Goal: Information Seeking & Learning: Check status

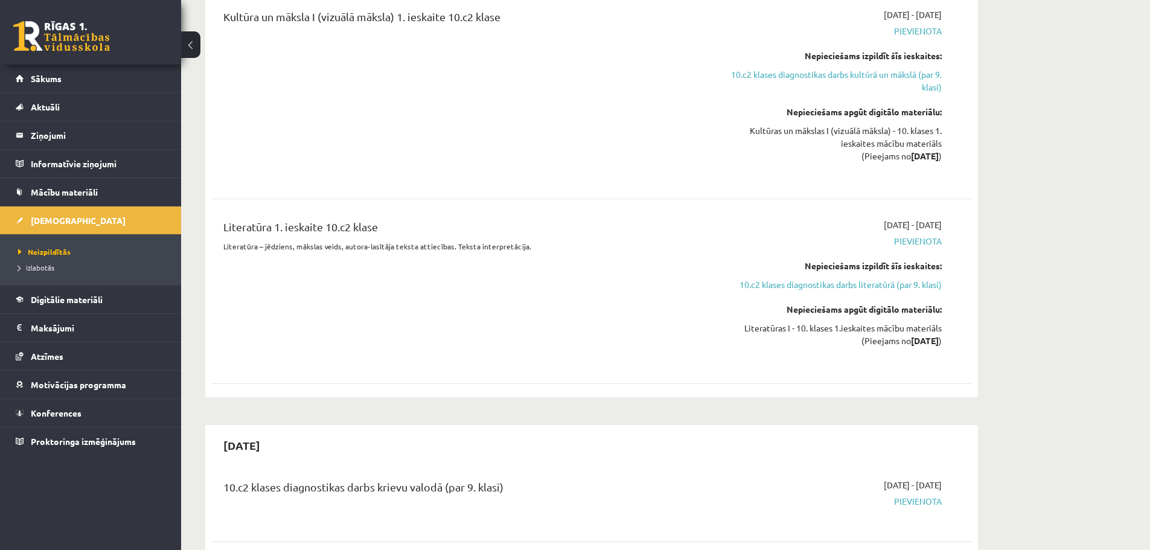
scroll to position [362, 0]
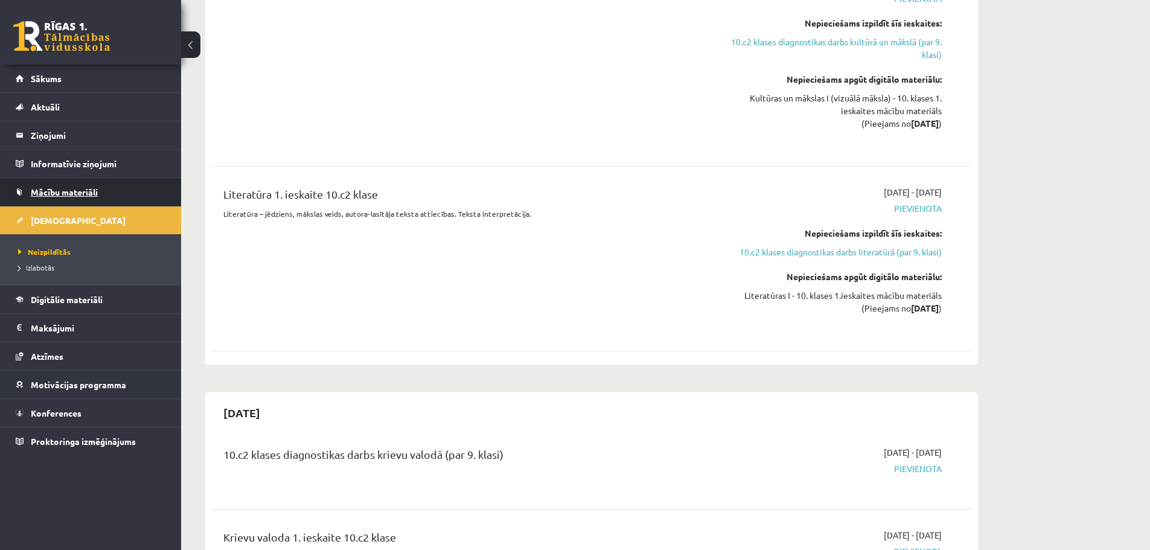
click at [57, 190] on span "Mācību materiāli" at bounding box center [64, 191] width 67 height 11
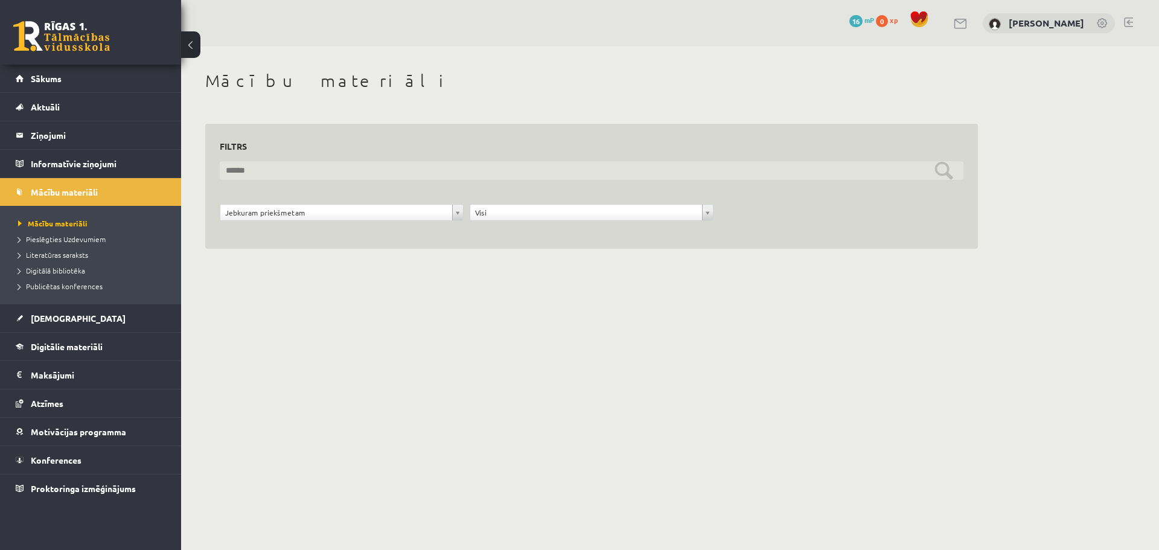
click at [258, 166] on input "text" at bounding box center [591, 170] width 743 height 19
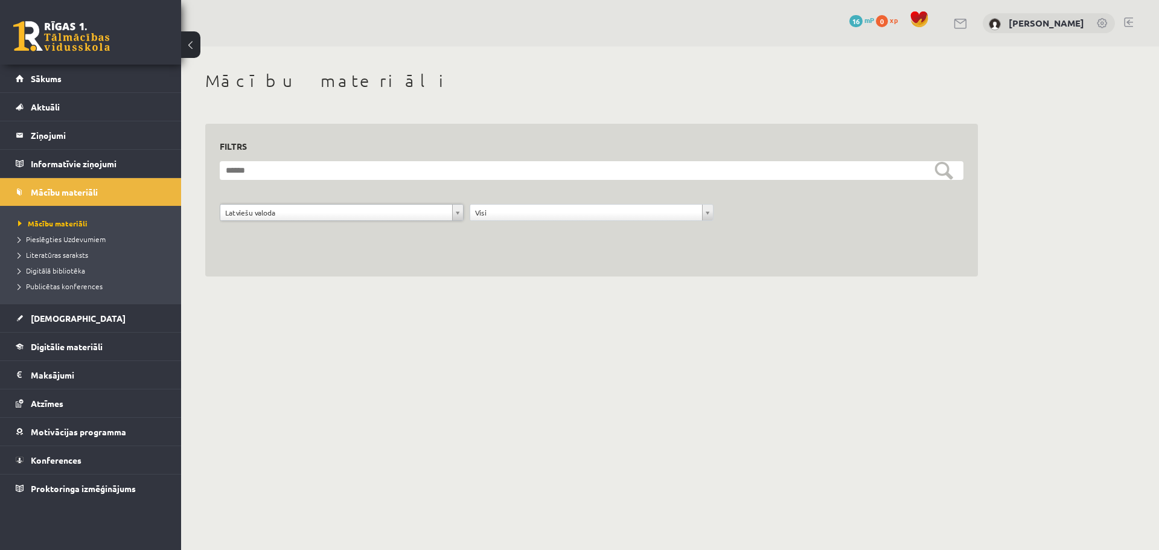
click at [245, 259] on div "**********" at bounding box center [591, 200] width 772 height 153
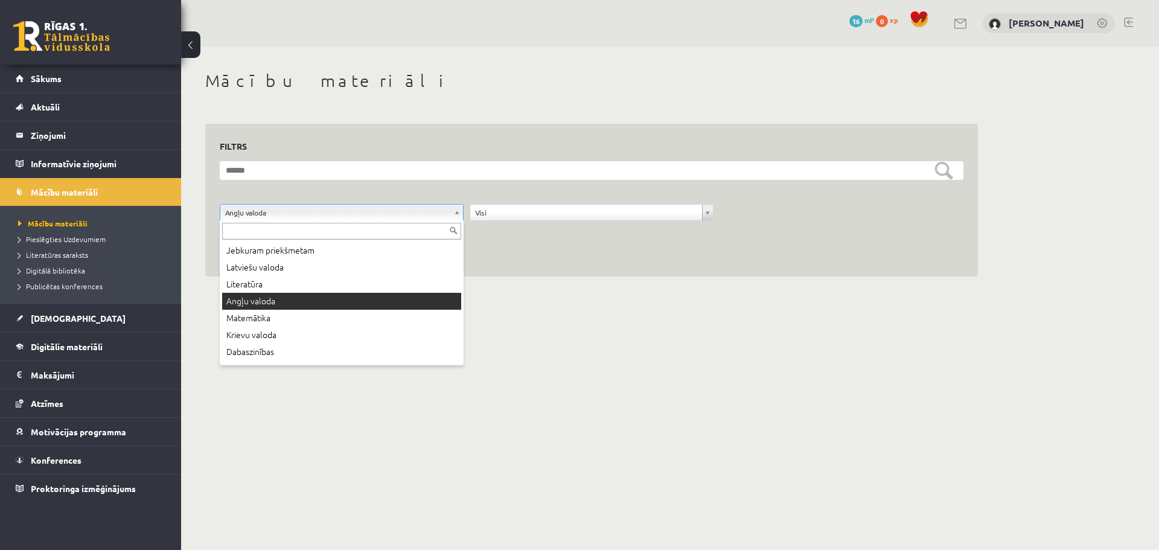
drag, startPoint x: 263, startPoint y: 215, endPoint x: 259, endPoint y: 247, distance: 31.6
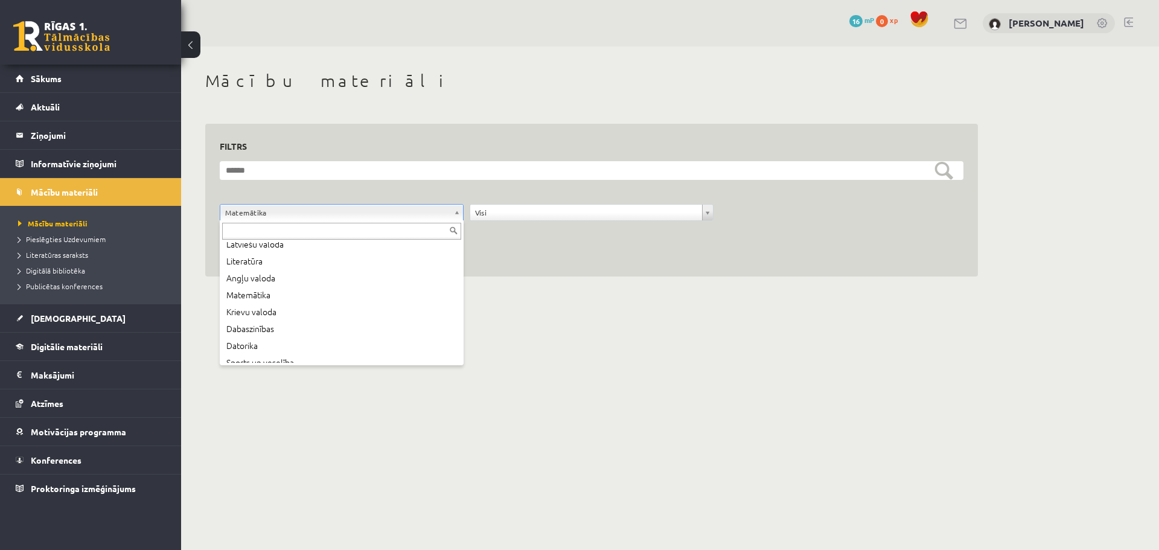
scroll to position [60, 0]
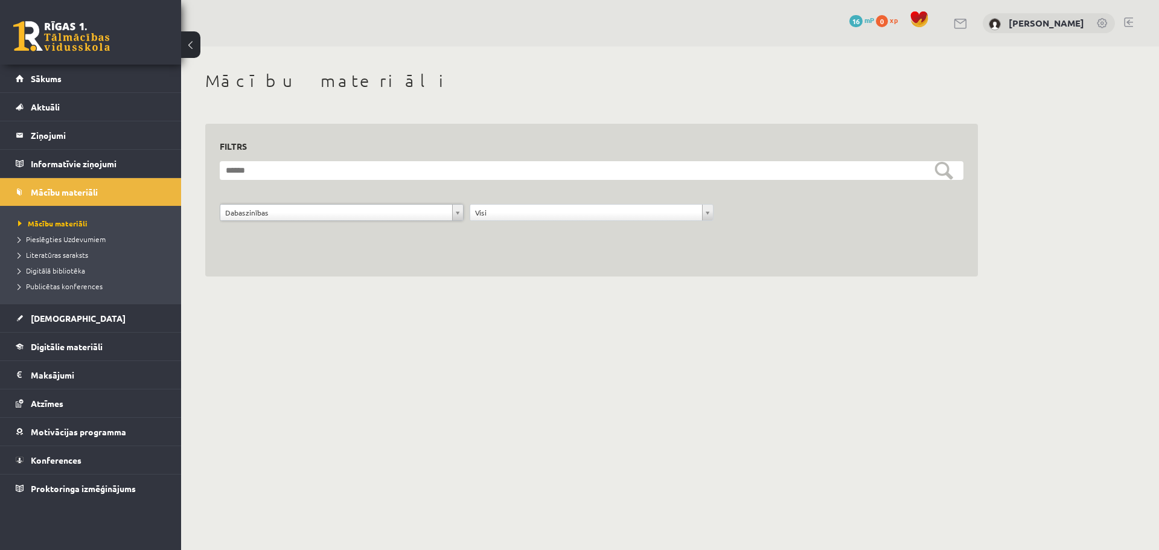
drag, startPoint x: 272, startPoint y: 217, endPoint x: 268, endPoint y: 223, distance: 7.4
drag, startPoint x: 275, startPoint y: 217, endPoint x: 272, endPoint y: 238, distance: 20.7
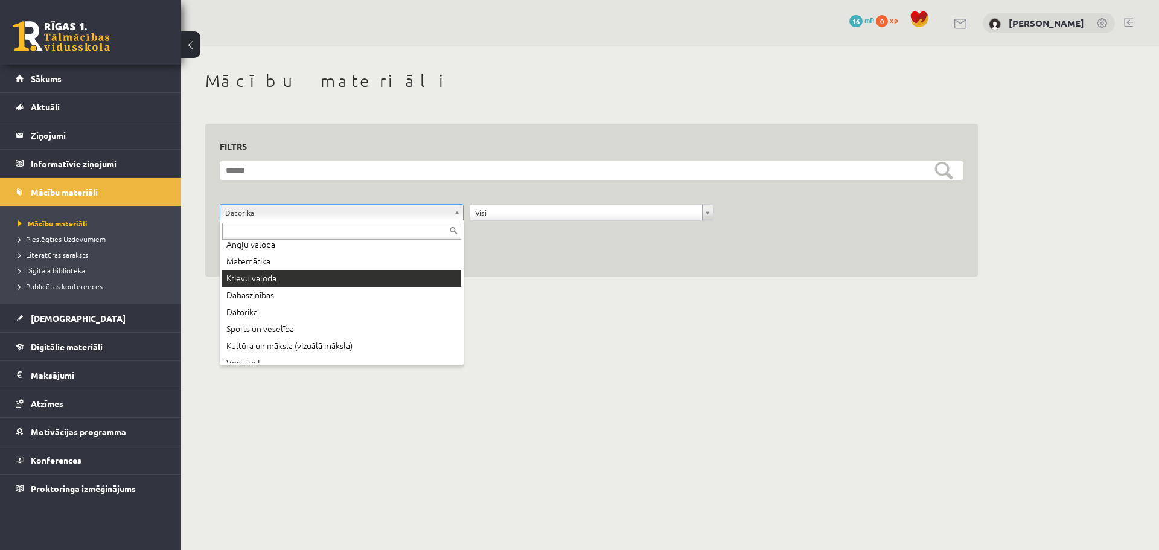
scroll to position [60, 0]
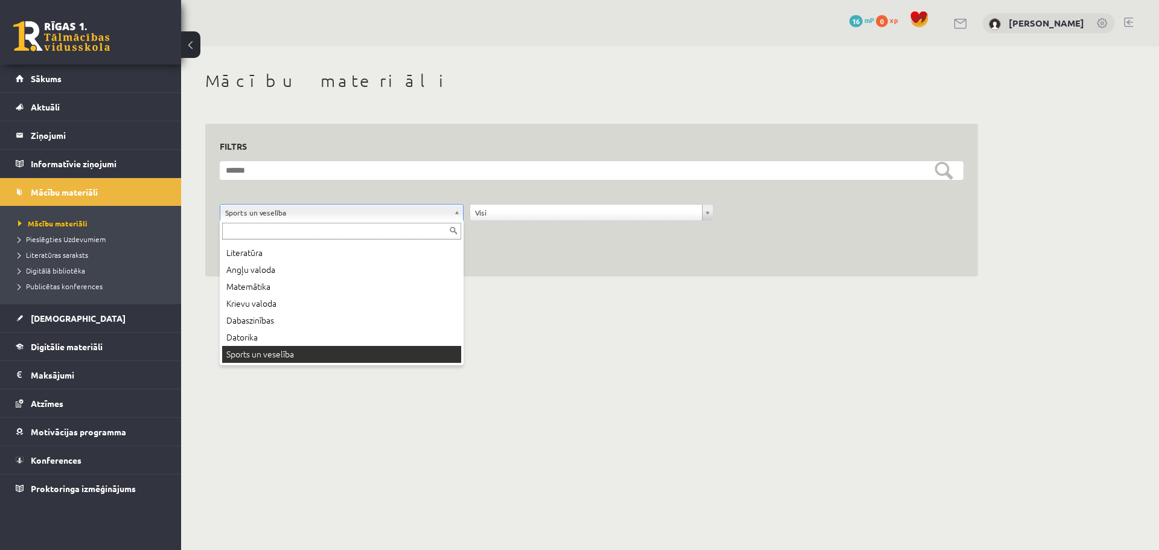
drag, startPoint x: 273, startPoint y: 217, endPoint x: 270, endPoint y: 231, distance: 13.5
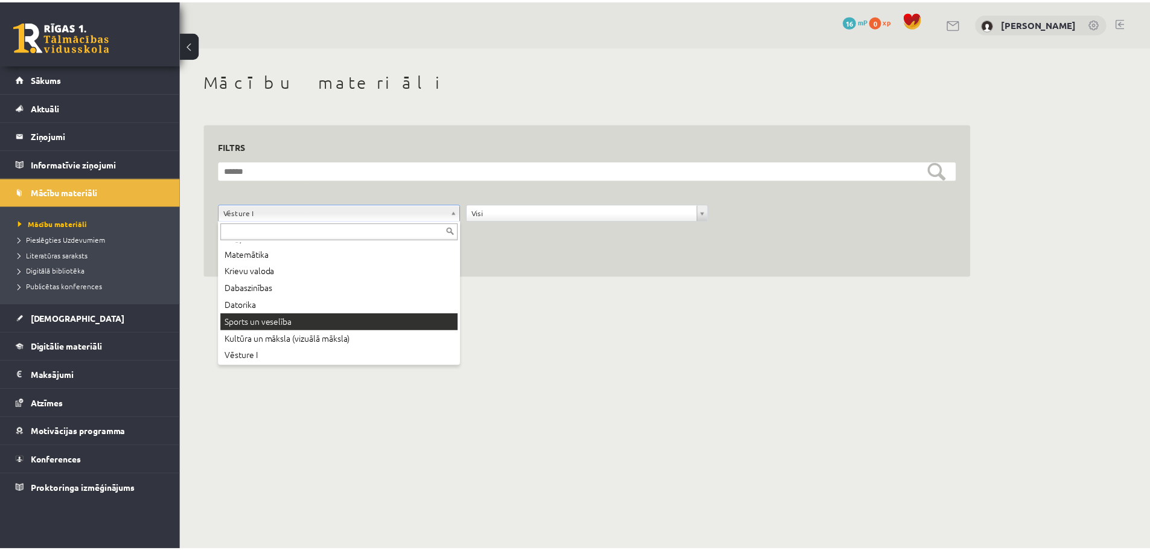
scroll to position [82, 0]
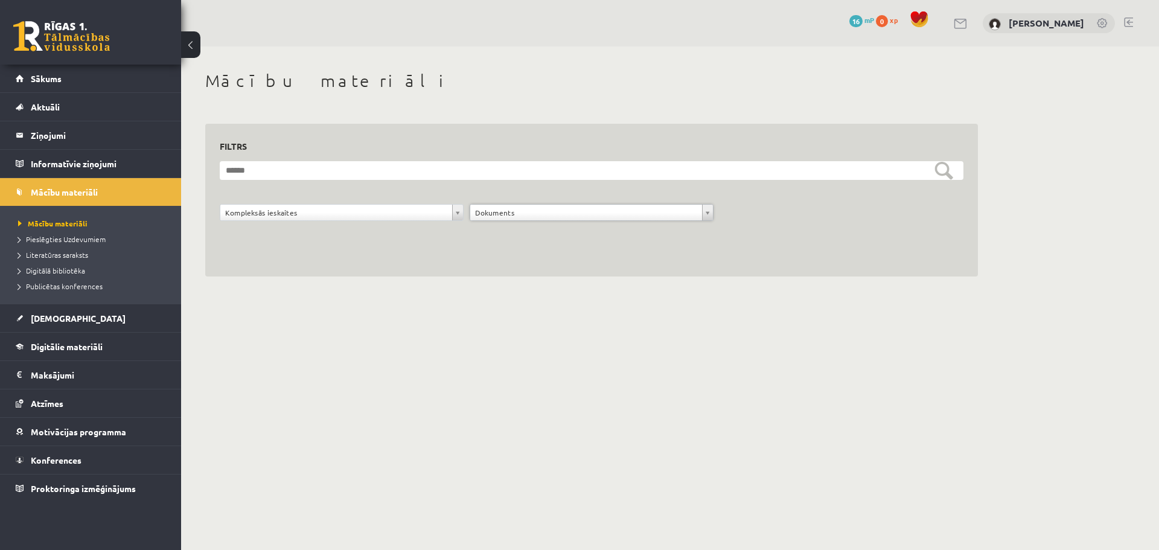
click at [504, 221] on div "Dokuments" at bounding box center [591, 212] width 244 height 17
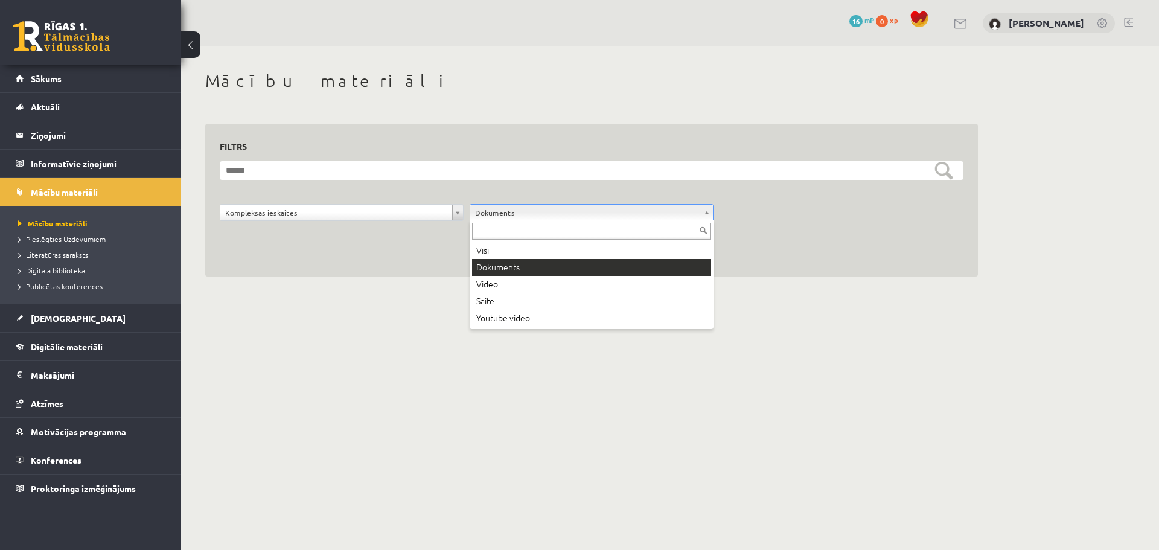
drag, startPoint x: 504, startPoint y: 214, endPoint x: 498, endPoint y: 234, distance: 21.6
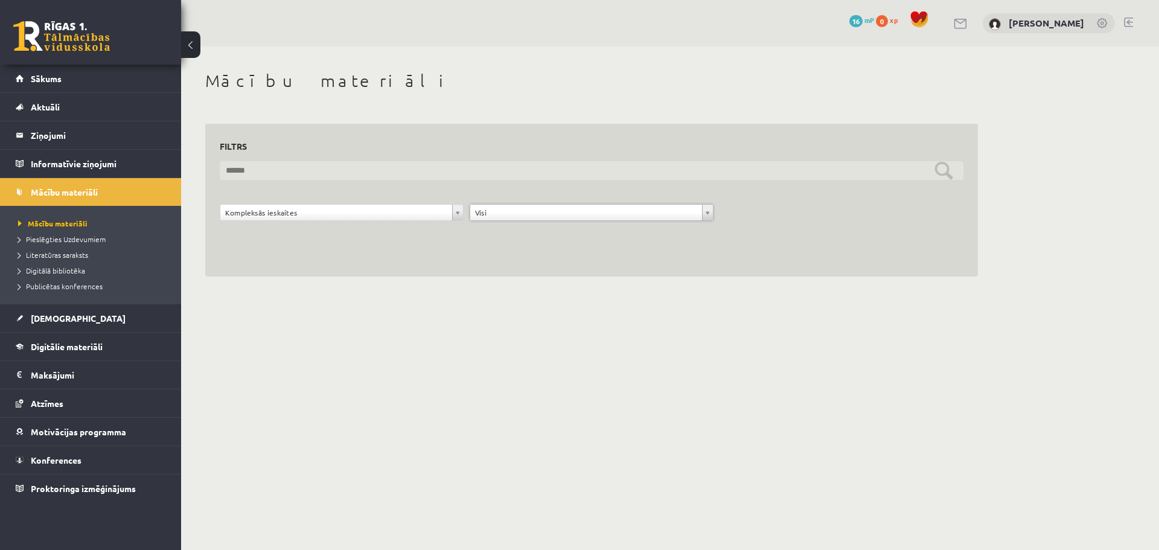
click at [568, 168] on input "text" at bounding box center [591, 170] width 743 height 19
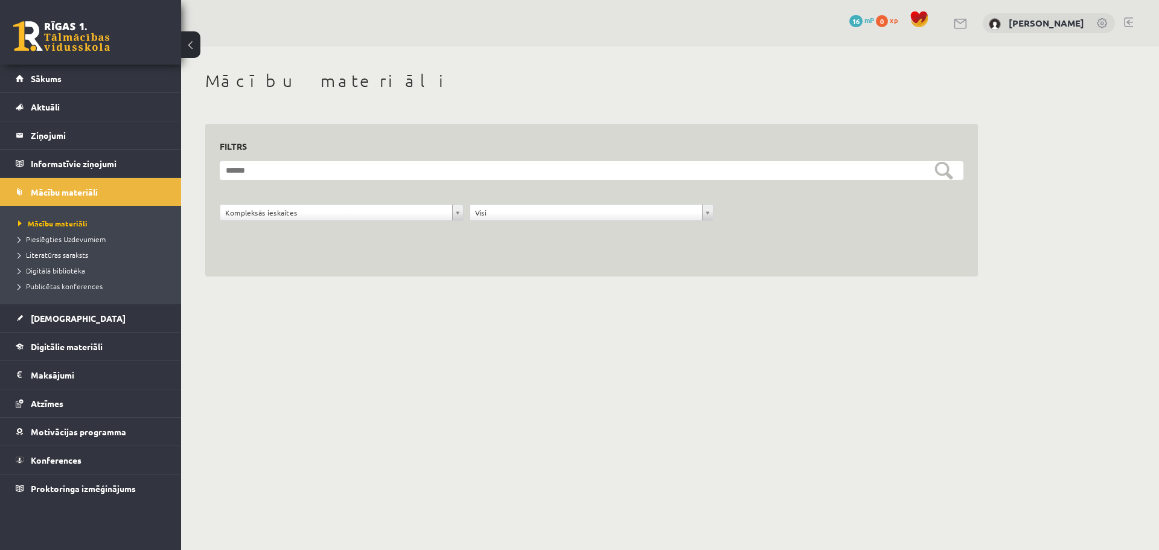
click at [568, 240] on div "**********" at bounding box center [591, 200] width 772 height 153
click at [437, 345] on body "0 Dāvanas 16 mP 0 xp [PERSON_NAME] Sākums Aktuāli Kā mācīties eSKOLĀ Kontakti N…" at bounding box center [579, 275] width 1159 height 550
click at [238, 81] on h1 "Mācību materiāli" at bounding box center [591, 81] width 772 height 21
click at [217, 328] on body "0 Dāvanas 16 mP 0 xp [PERSON_NAME] Sākums Aktuāli Kā mācīties eSKOLĀ Kontakti N…" at bounding box center [579, 275] width 1159 height 550
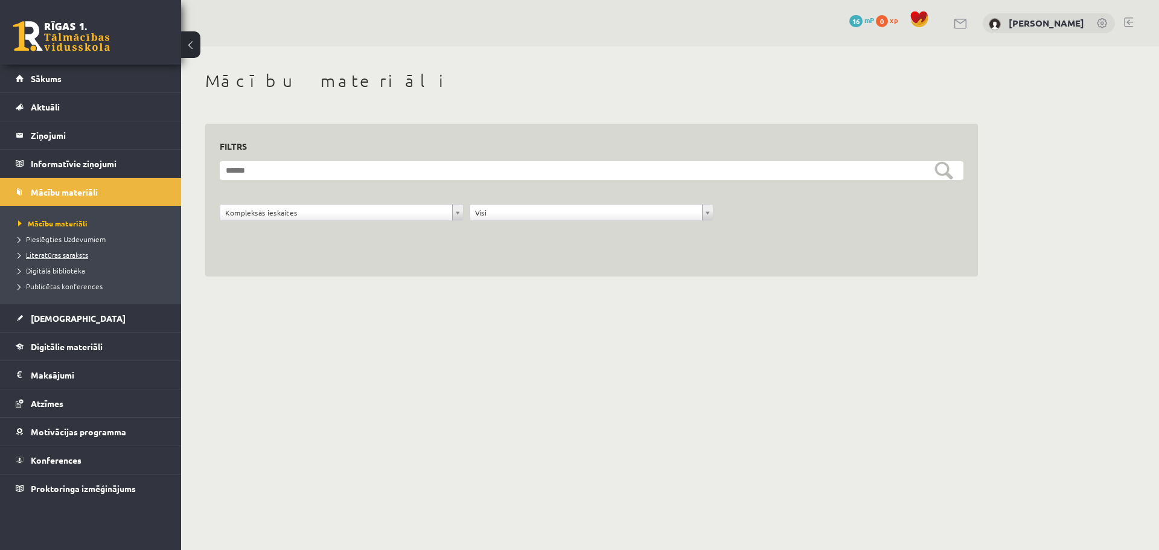
click at [77, 252] on span "Literatūras saraksts" at bounding box center [53, 255] width 70 height 10
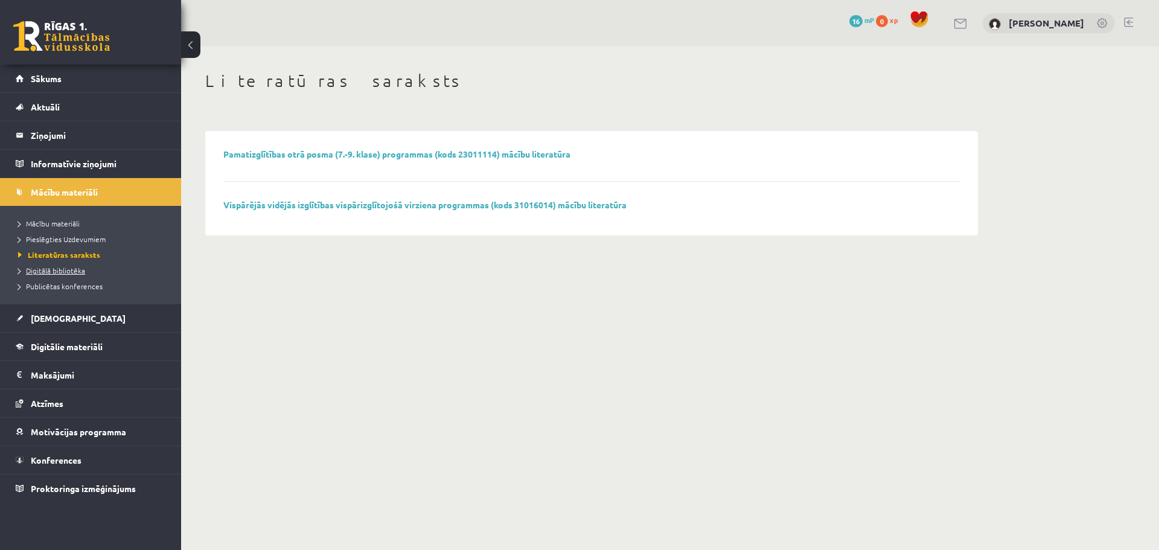
click at [74, 272] on span "Digitālā bibliotēka" at bounding box center [51, 271] width 67 height 10
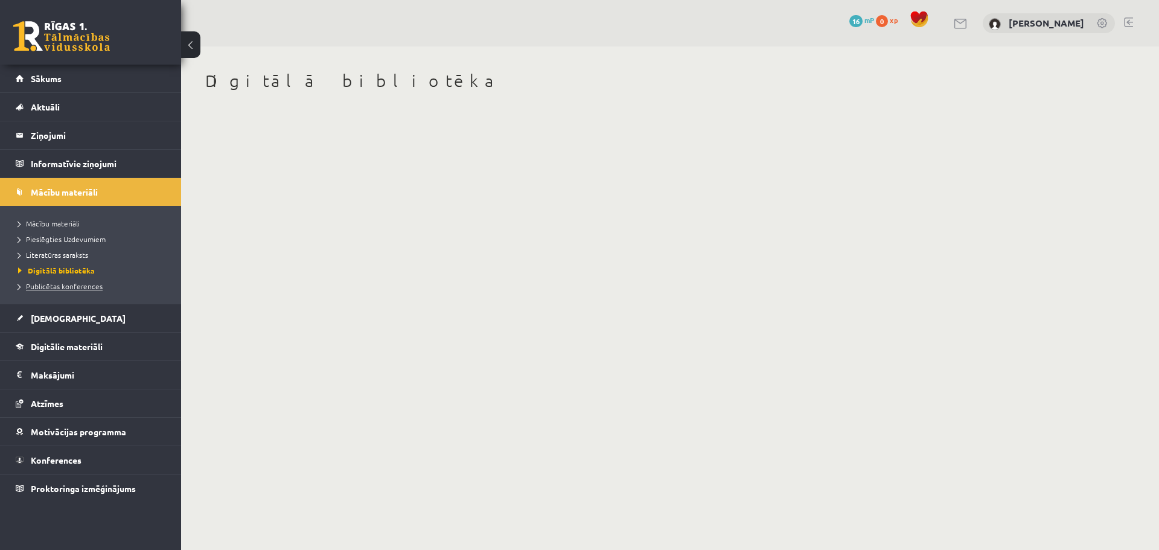
click at [80, 286] on span "Publicētas konferences" at bounding box center [60, 286] width 84 height 10
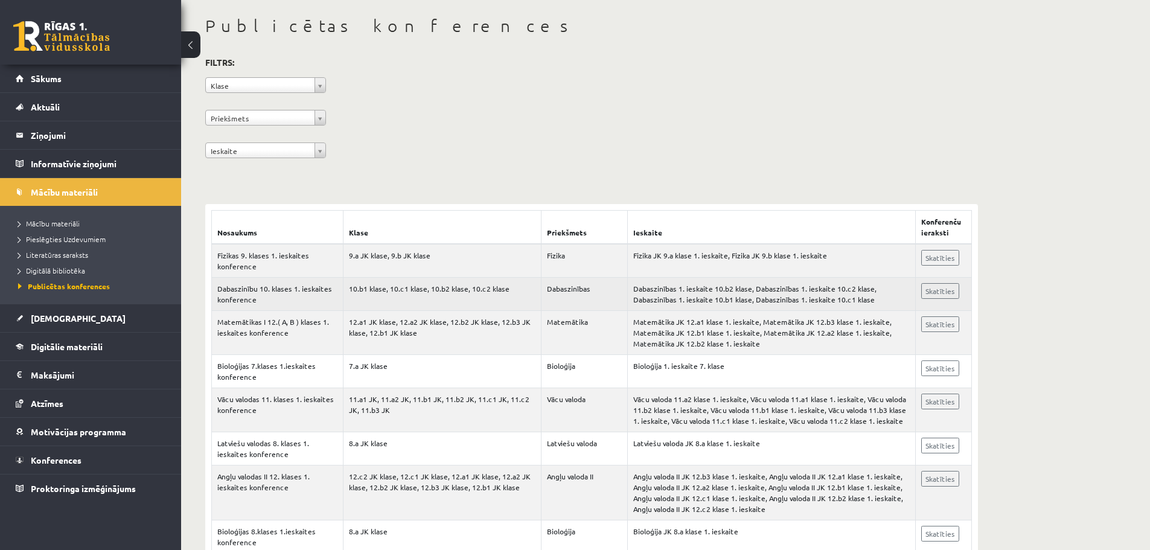
scroll to position [60, 0]
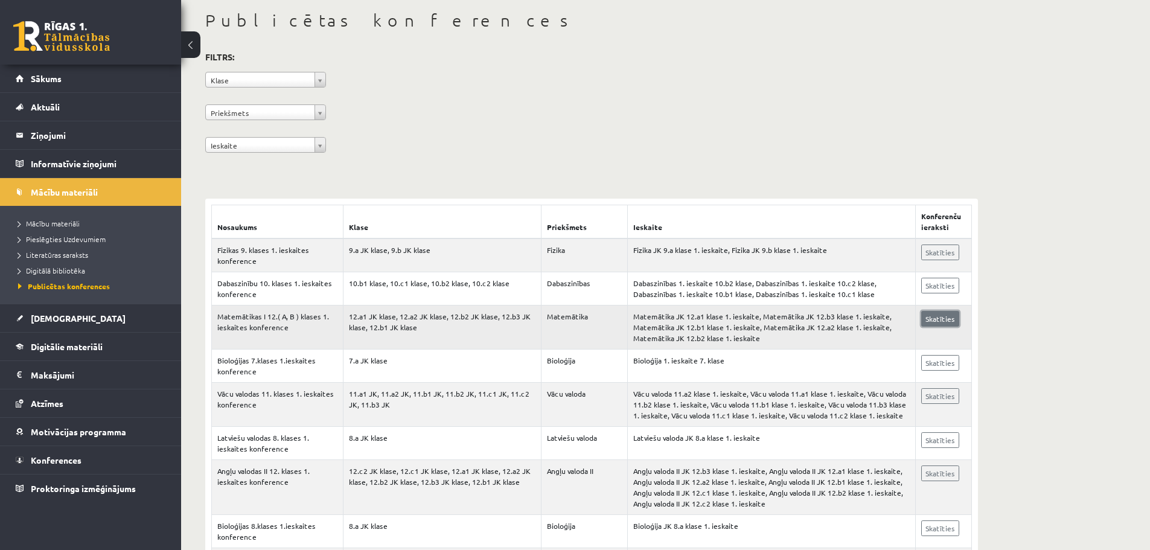
click at [568, 312] on link "Skatīties" at bounding box center [940, 319] width 38 height 16
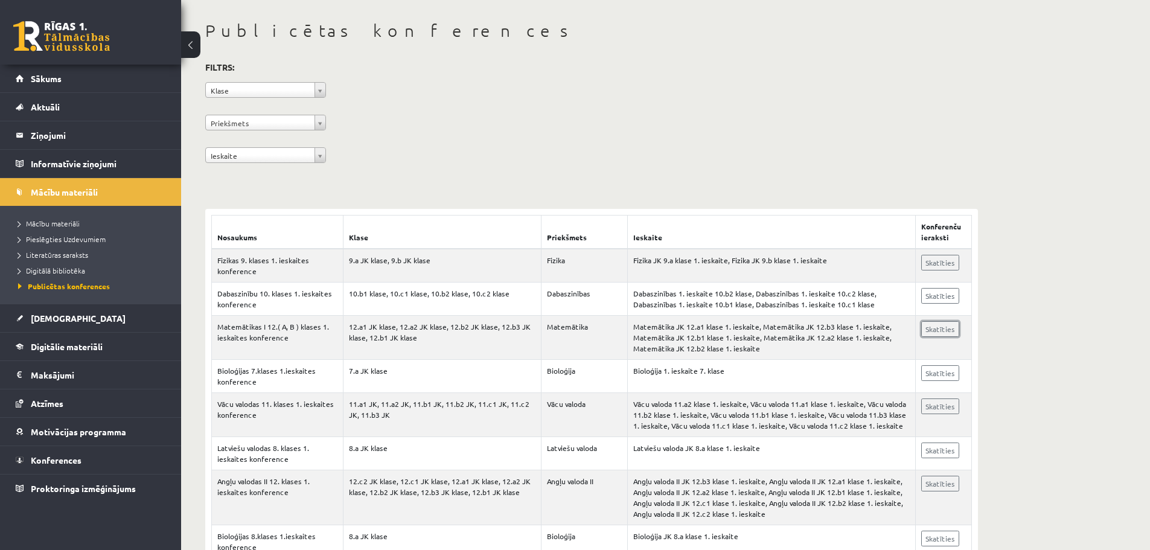
scroll to position [0, 0]
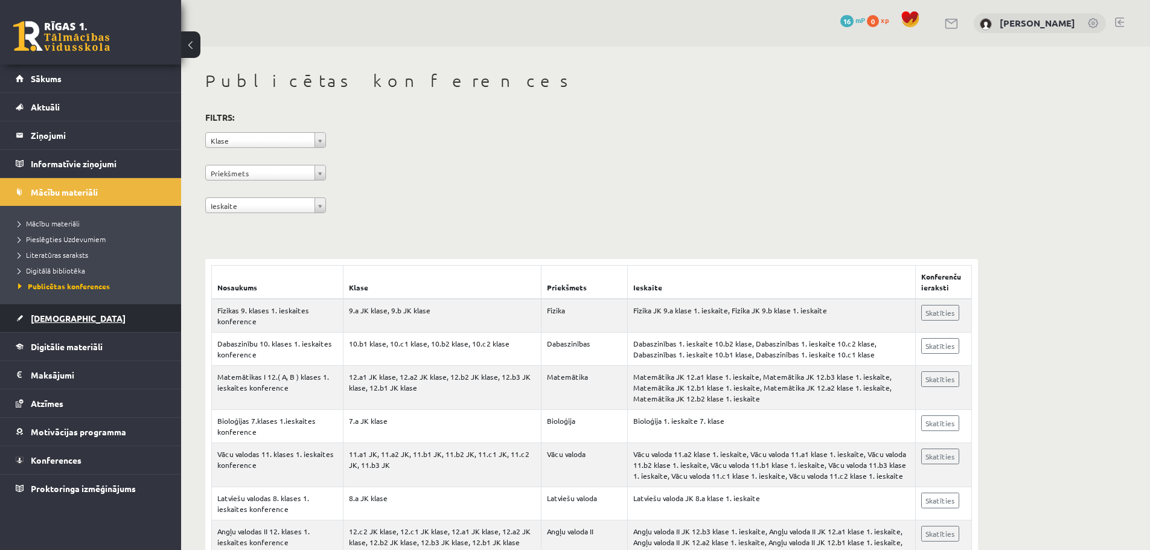
click at [39, 323] on link "[DEMOGRAPHIC_DATA]" at bounding box center [91, 318] width 150 height 28
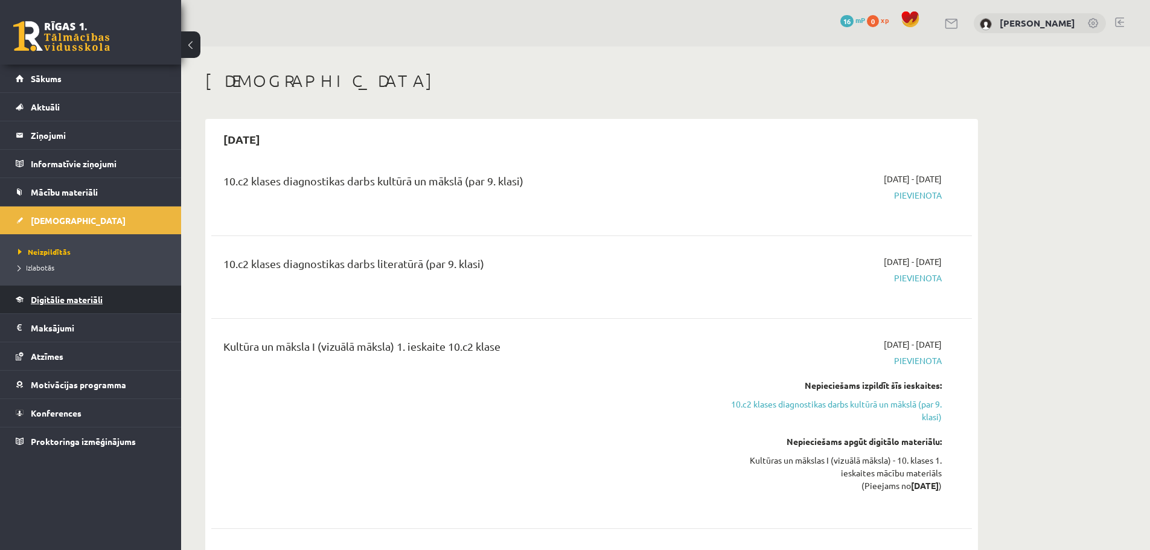
click at [115, 297] on link "Digitālie materiāli" at bounding box center [91, 299] width 150 height 28
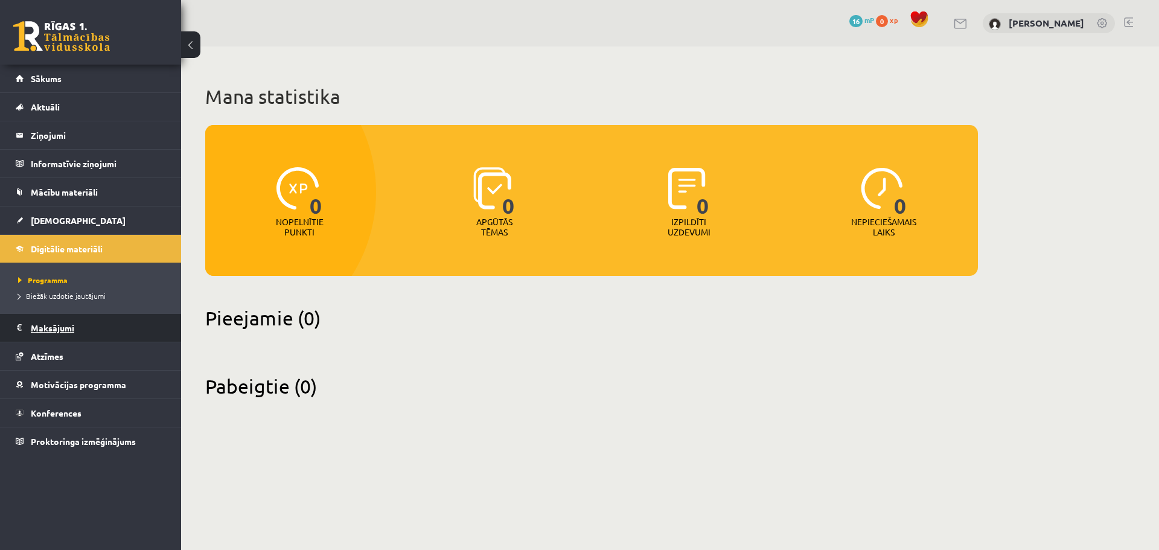
click at [69, 322] on legend "Maksājumi 0" at bounding box center [98, 328] width 135 height 28
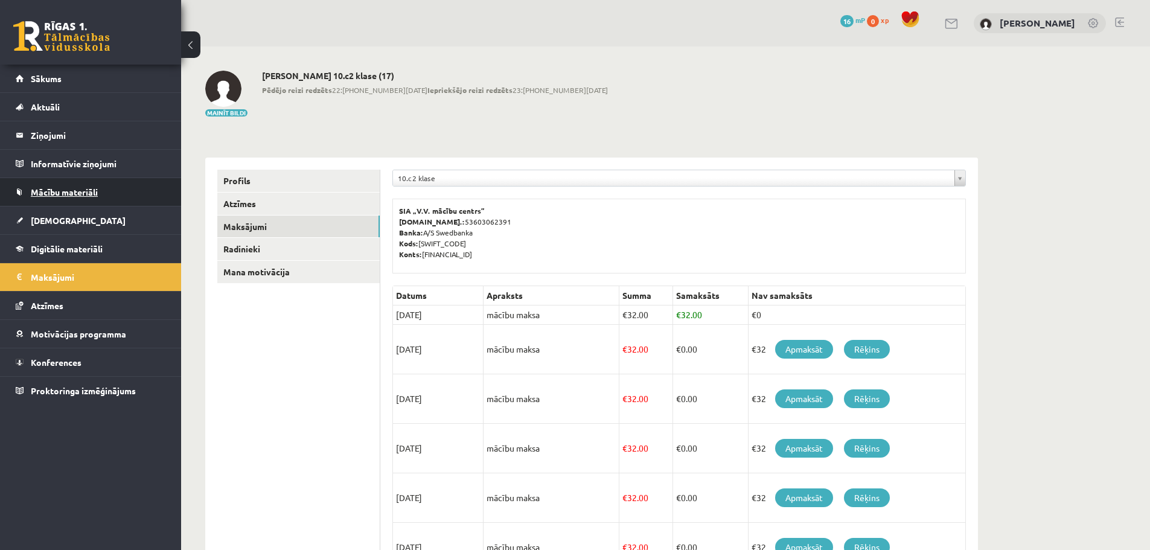
click at [40, 199] on link "Mācību materiāli" at bounding box center [91, 192] width 150 height 28
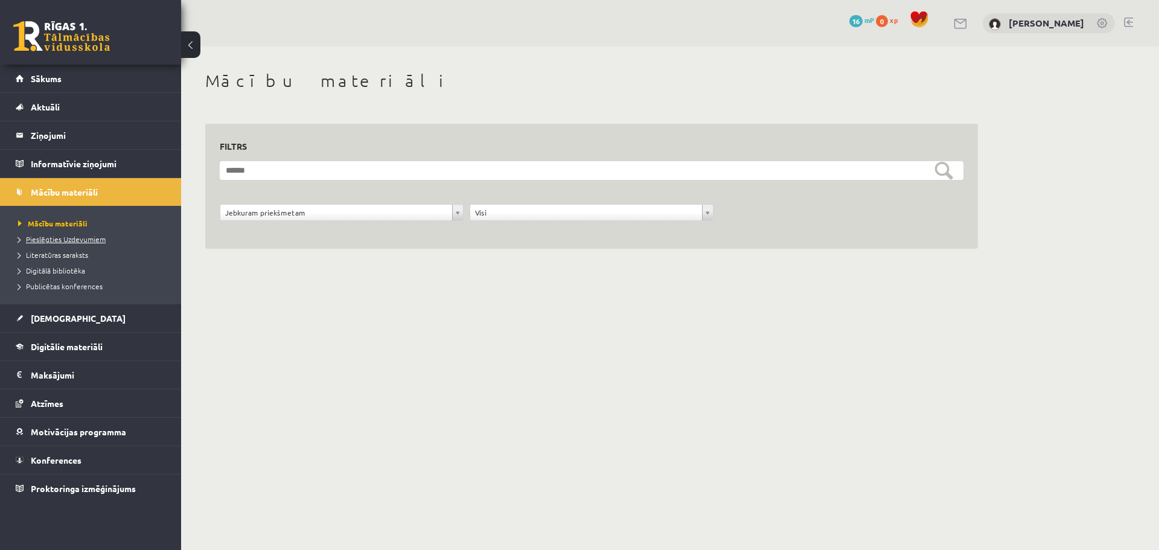
click at [43, 235] on span "Pieslēgties Uzdevumiem" at bounding box center [61, 239] width 87 height 10
click at [57, 84] on link "Sākums" at bounding box center [91, 79] width 150 height 28
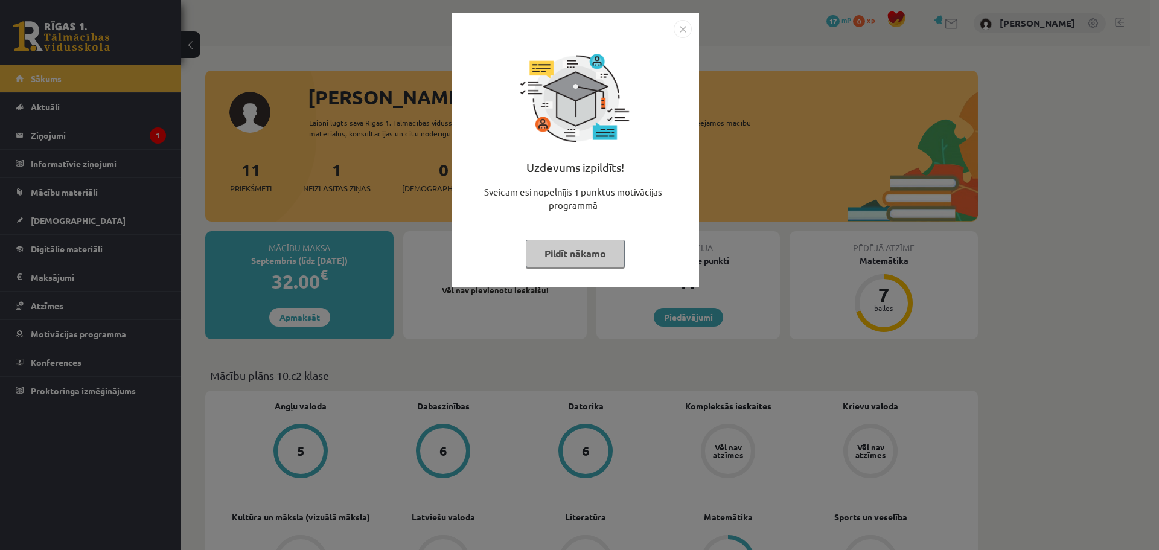
click at [574, 252] on button "Pildīt nākamo" at bounding box center [575, 254] width 99 height 28
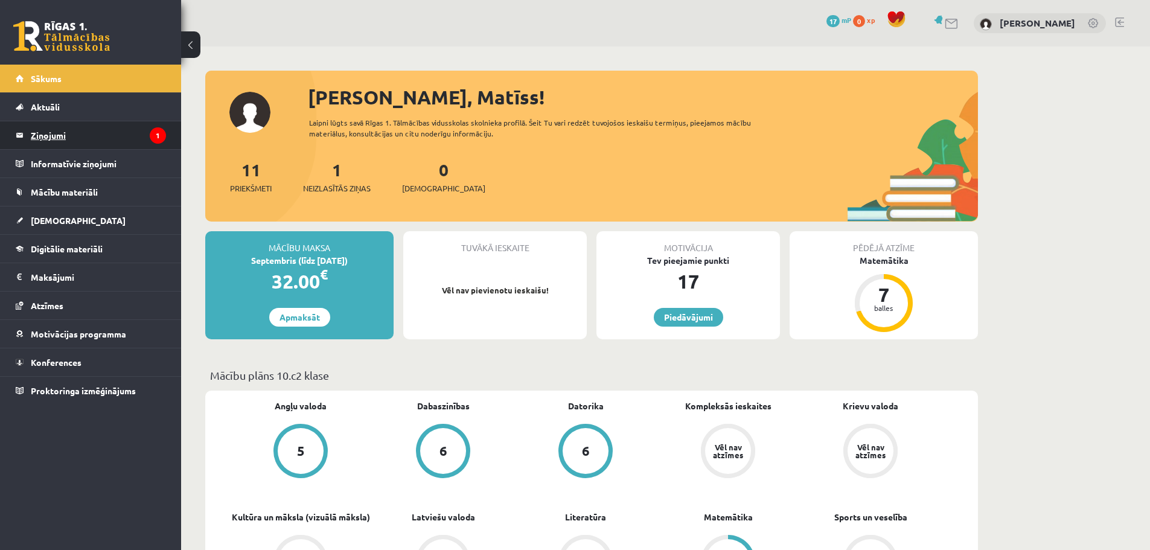
click at [66, 138] on legend "Ziņojumi 1" at bounding box center [98, 135] width 135 height 28
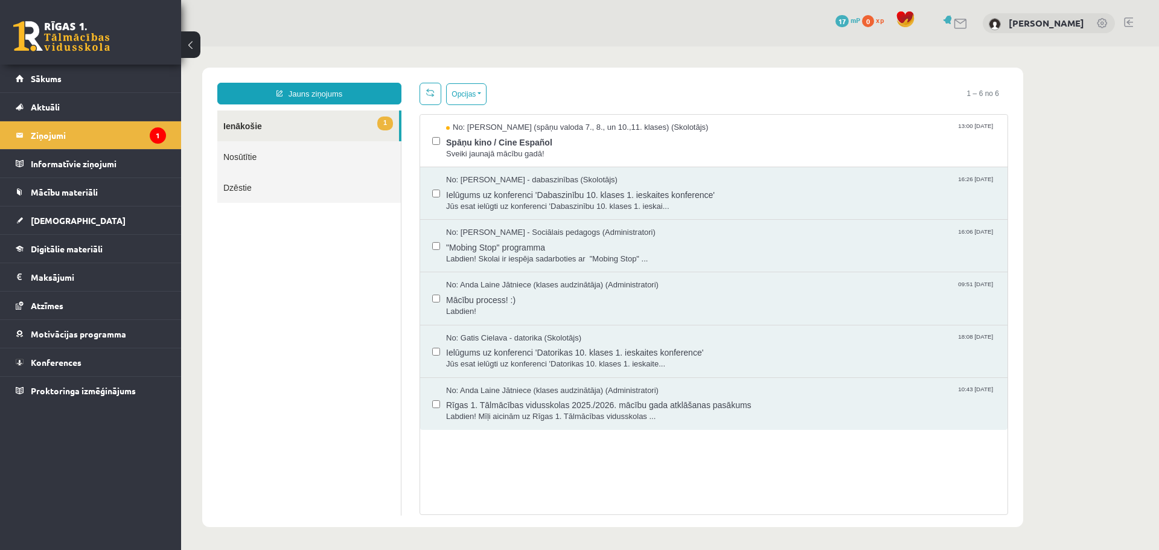
click at [241, 125] on link "1 Ienākošie" at bounding box center [308, 125] width 182 height 31
click at [458, 145] on span "Spāņu kino / Cine Español" at bounding box center [720, 140] width 549 height 15
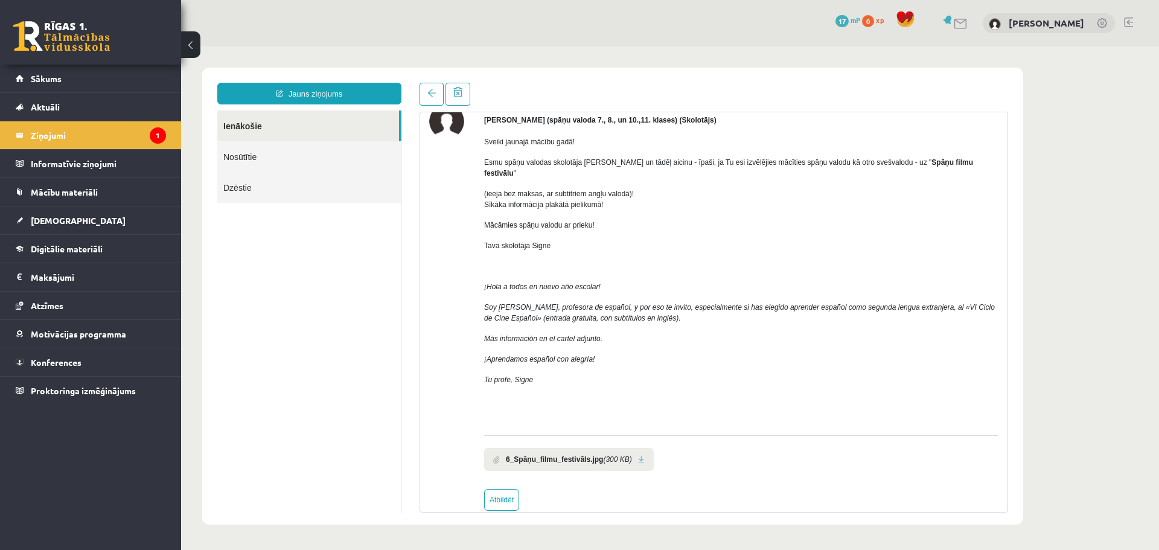
scroll to position [71, 0]
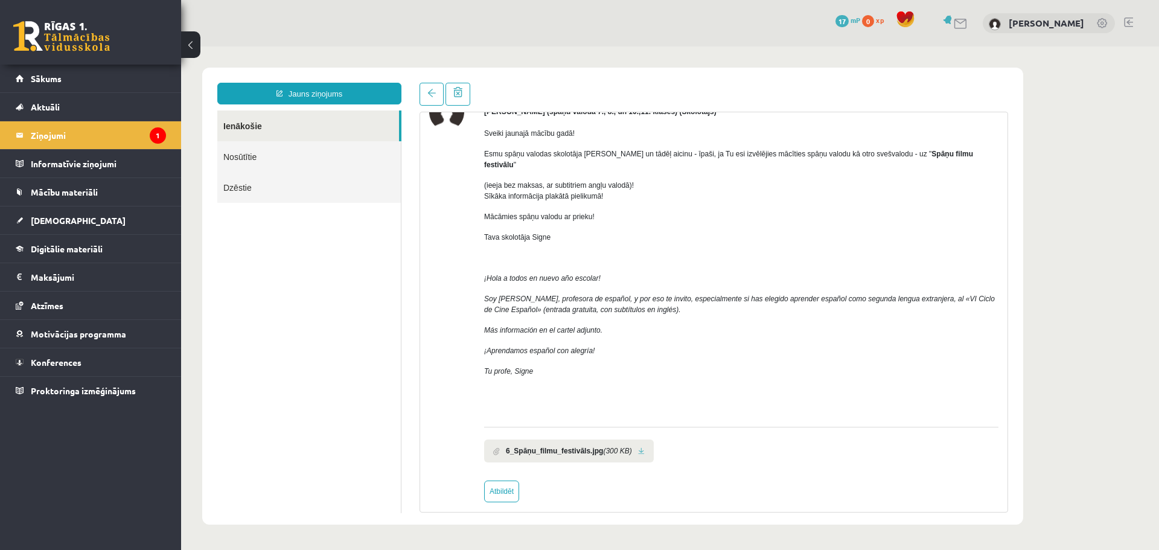
click at [638, 447] on link at bounding box center [641, 451] width 7 height 8
click at [81, 137] on legend "Ziņojumi 1" at bounding box center [98, 135] width 135 height 28
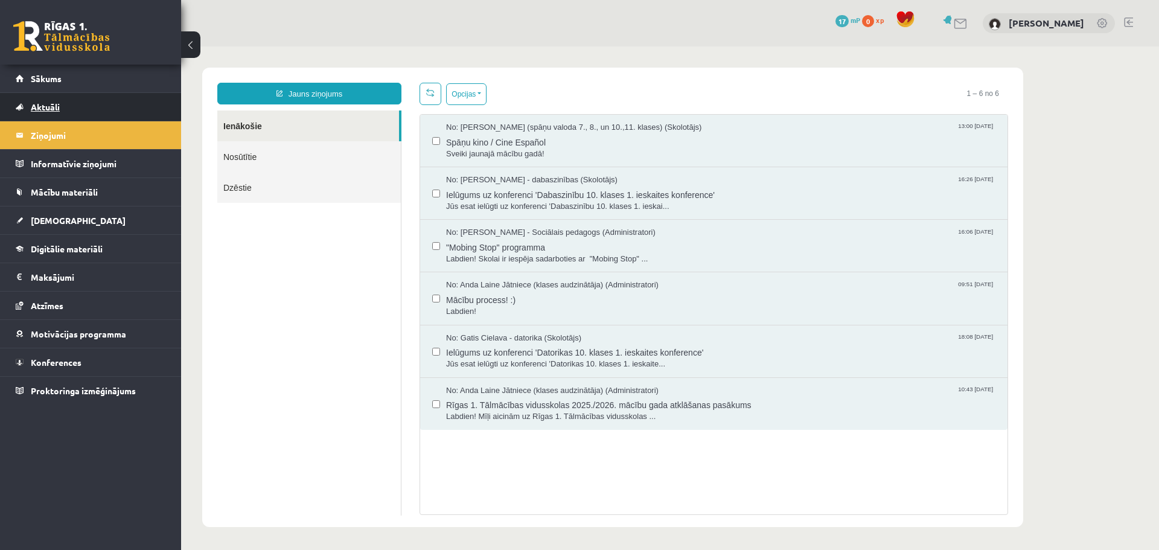
scroll to position [0, 0]
click at [39, 100] on link "Aktuāli" at bounding box center [91, 107] width 150 height 28
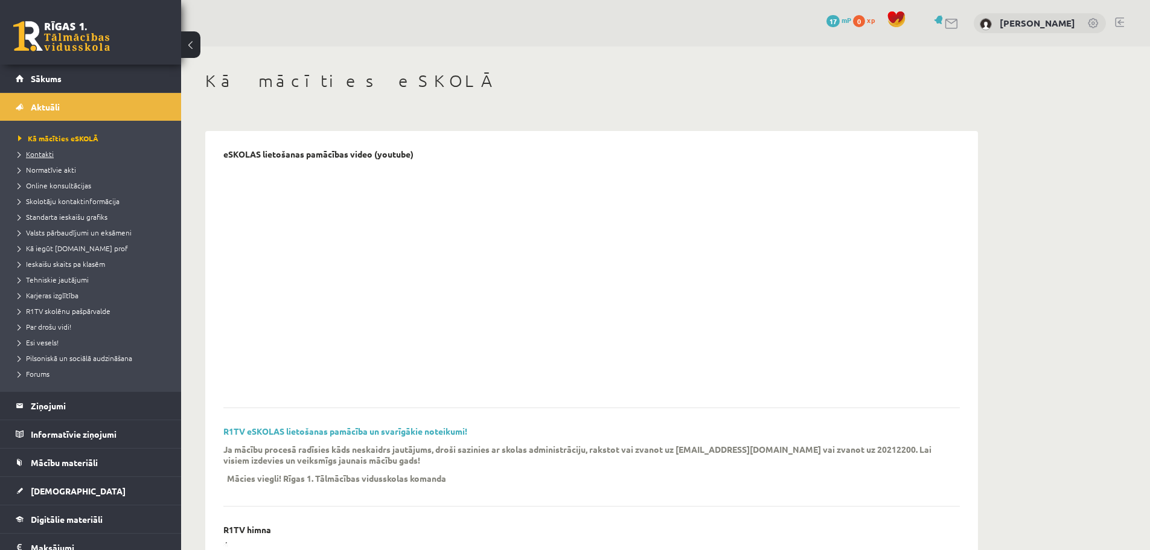
click at [39, 156] on span "Kontakti" at bounding box center [36, 154] width 36 height 10
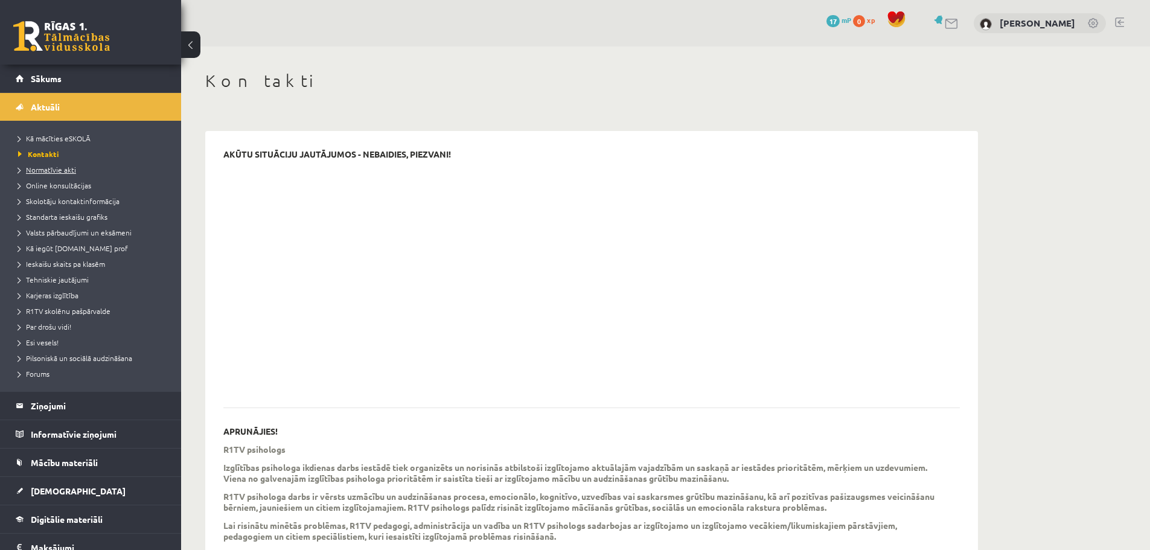
click at [43, 168] on span "Normatīvie akti" at bounding box center [47, 170] width 58 height 10
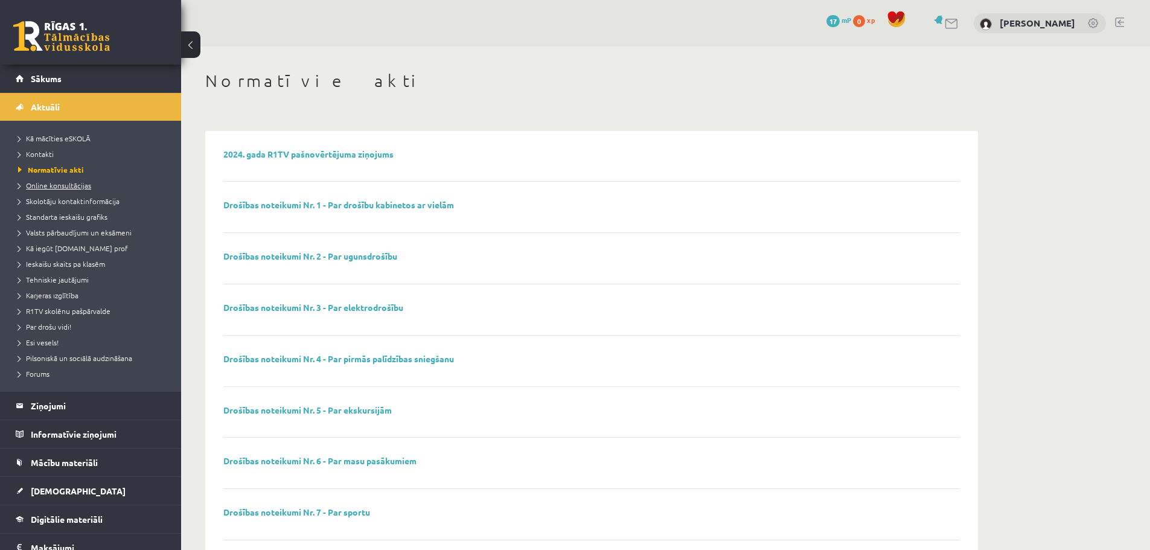
click at [60, 190] on link "Online konsultācijas" at bounding box center [93, 185] width 151 height 11
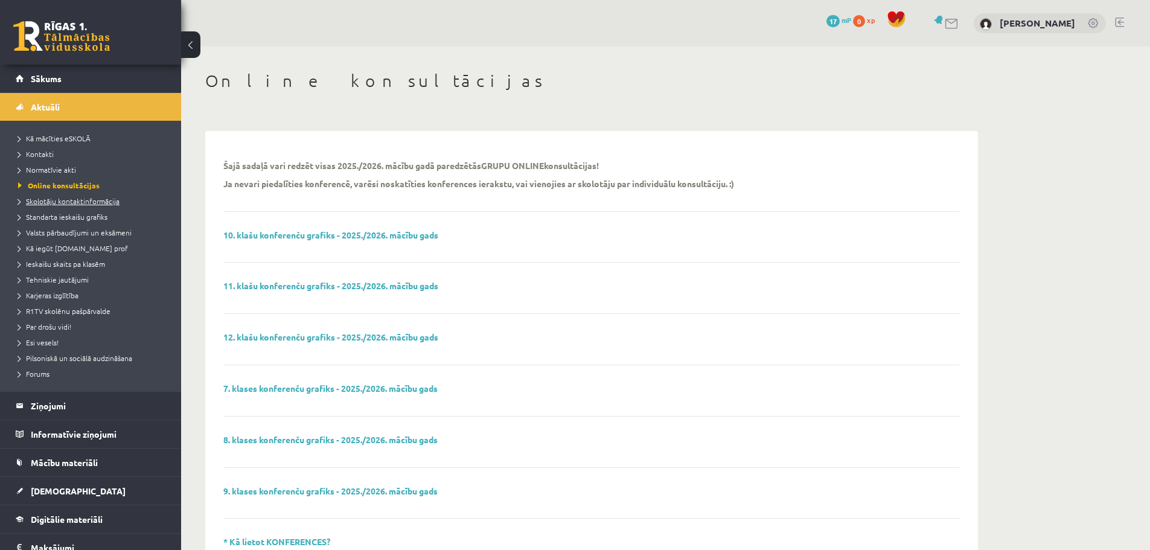
click at [63, 200] on span "Skolotāju kontaktinformācija" at bounding box center [68, 201] width 101 height 10
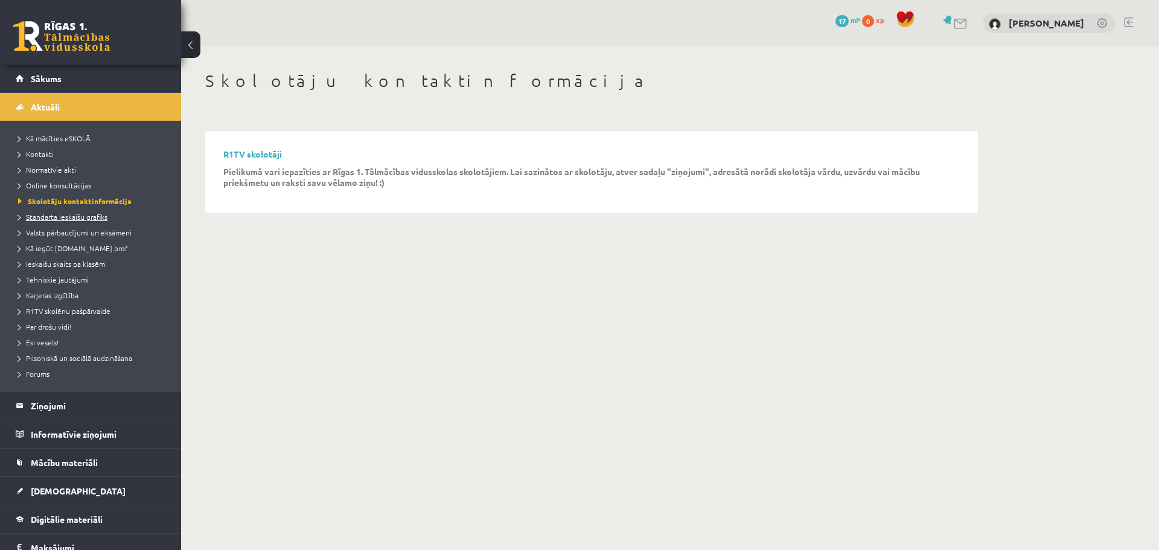
click at [66, 211] on link "Standarta ieskaišu grafiks" at bounding box center [93, 216] width 151 height 11
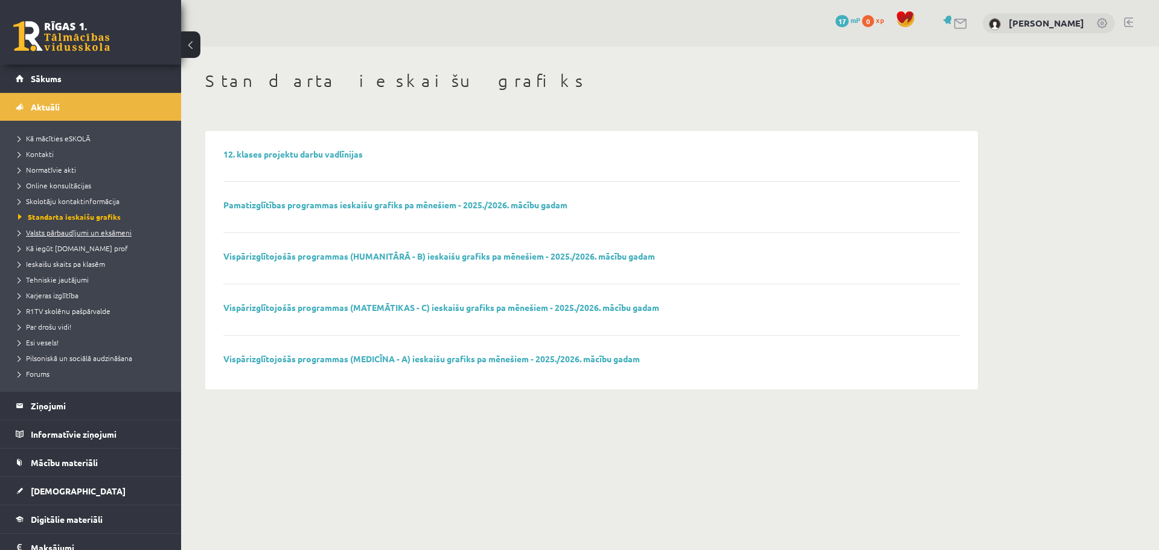
click at [69, 235] on span "Valsts pārbaudījumi un eksāmeni" at bounding box center [74, 232] width 113 height 10
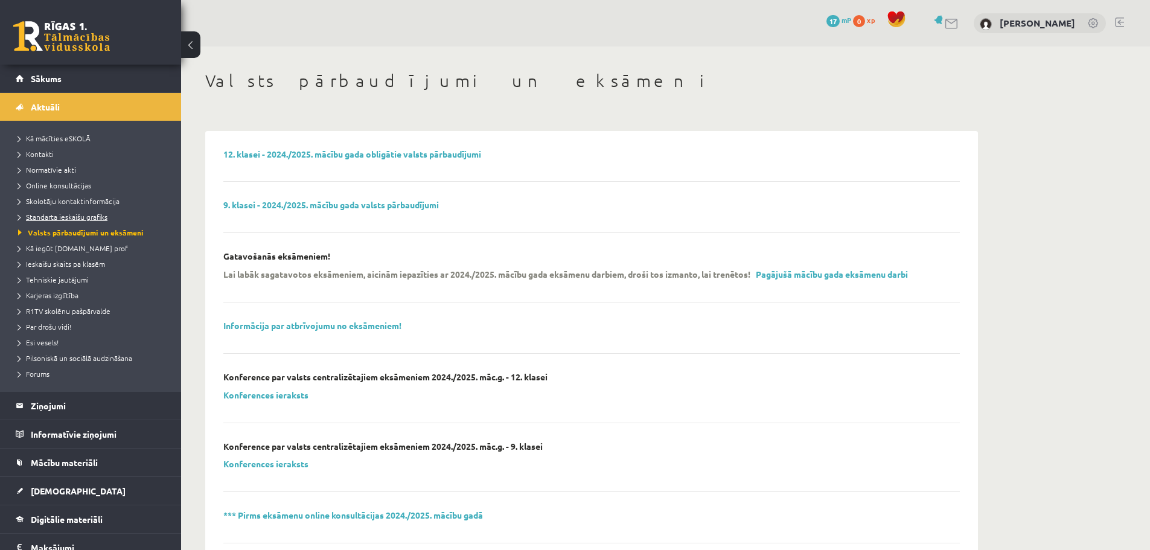
click at [84, 212] on span "Standarta ieskaišu grafiks" at bounding box center [62, 217] width 89 height 10
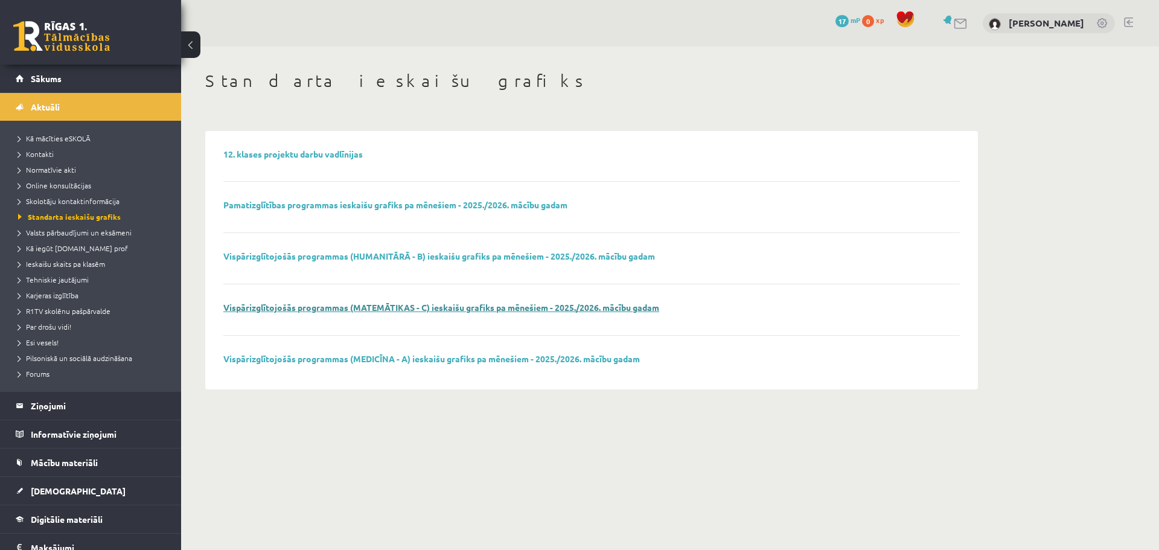
click at [384, 307] on link "Vispārizglītojošās programmas (MATEMĀTIKAS - C) ieskaišu grafiks pa mēnešiem - …" at bounding box center [441, 307] width 436 height 11
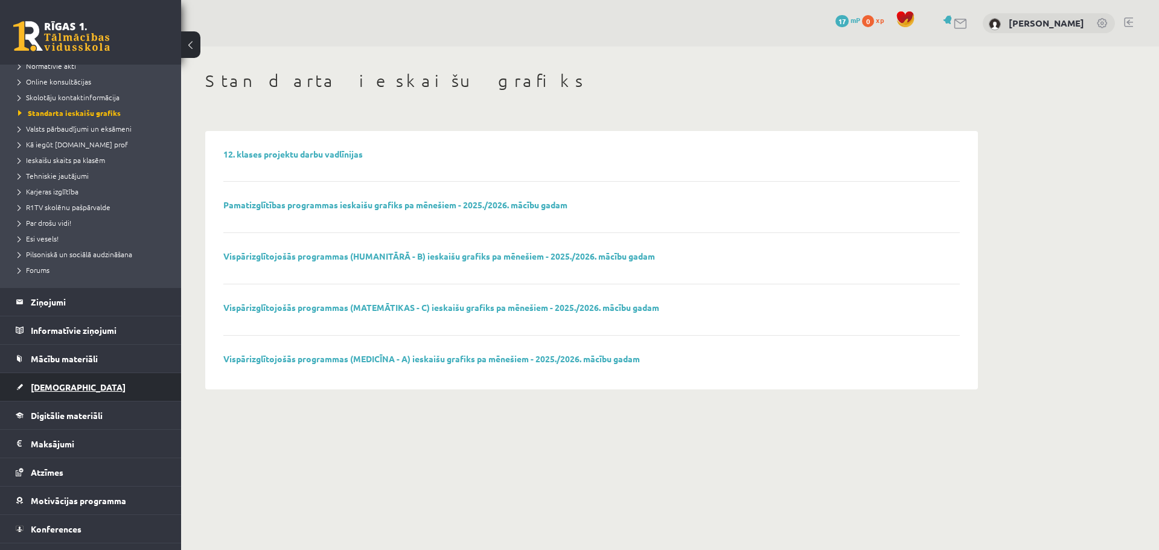
scroll to position [125, 0]
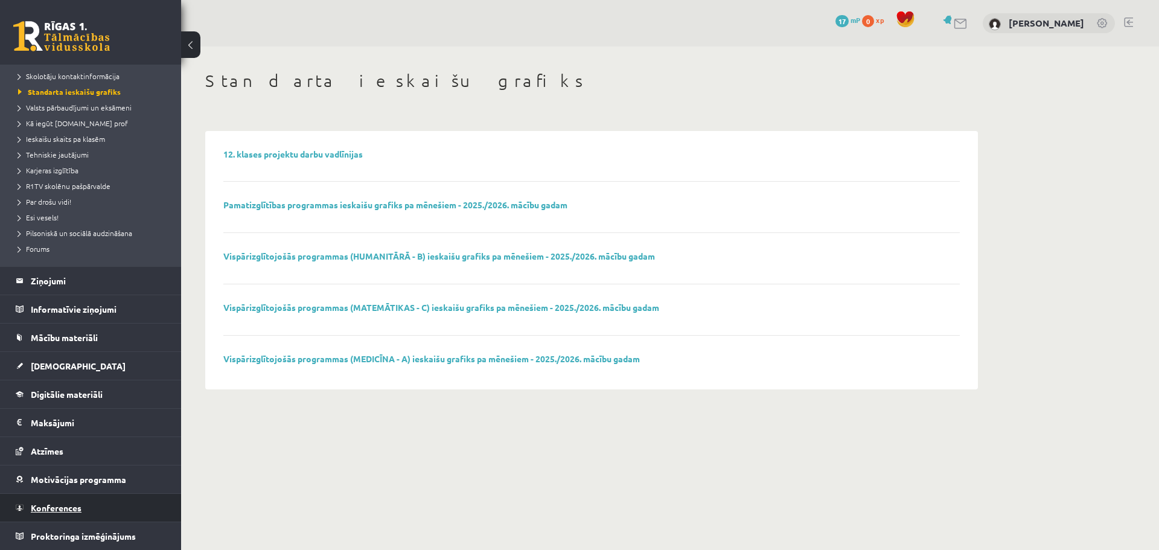
click at [55, 504] on span "Konferences" at bounding box center [56, 507] width 51 height 11
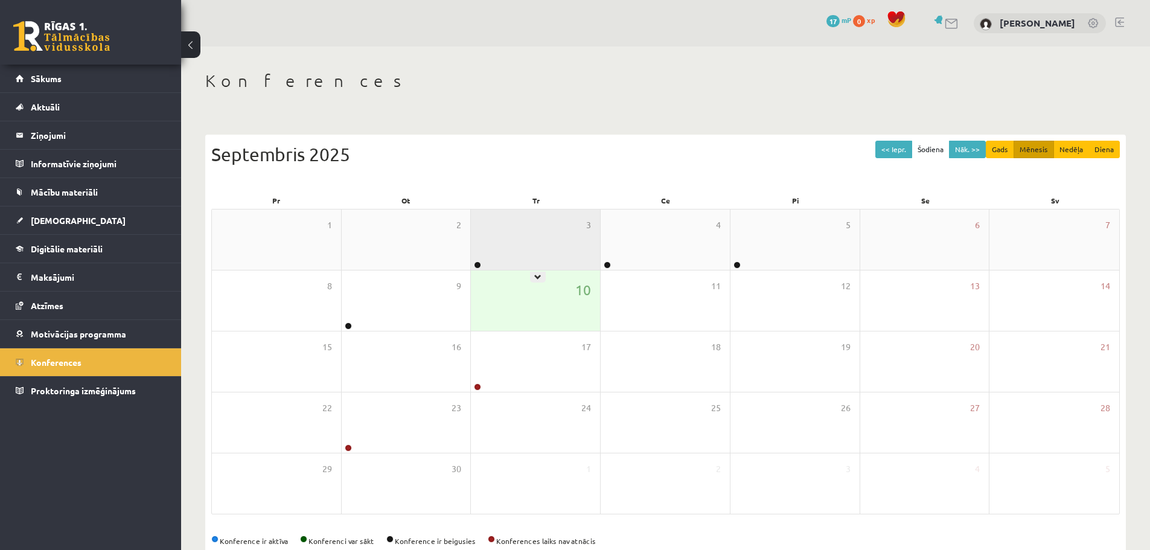
click at [520, 249] on div "3" at bounding box center [535, 239] width 129 height 60
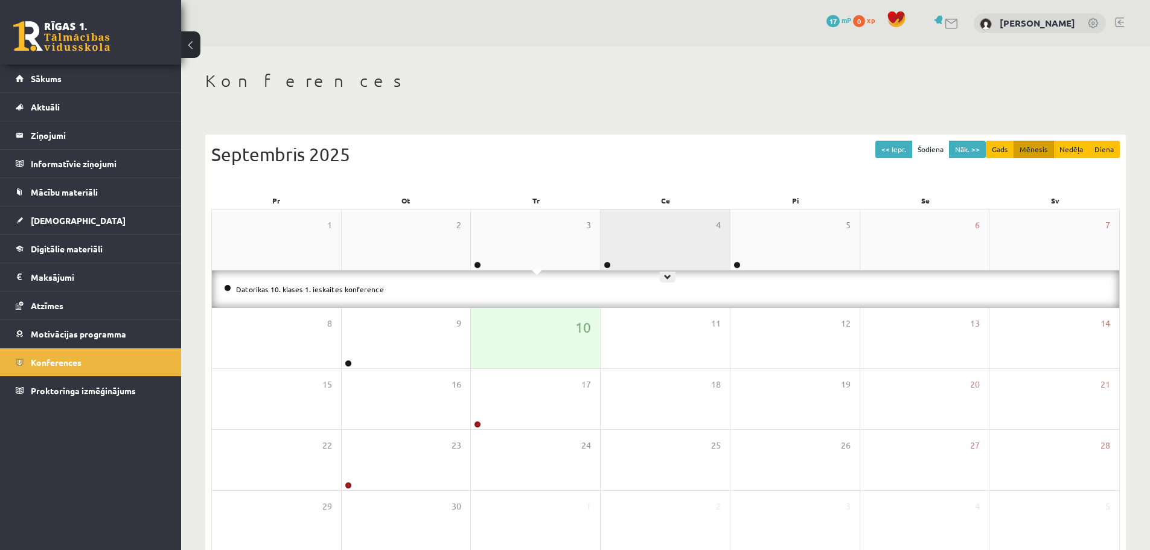
click at [645, 243] on div "4" at bounding box center [664, 239] width 129 height 60
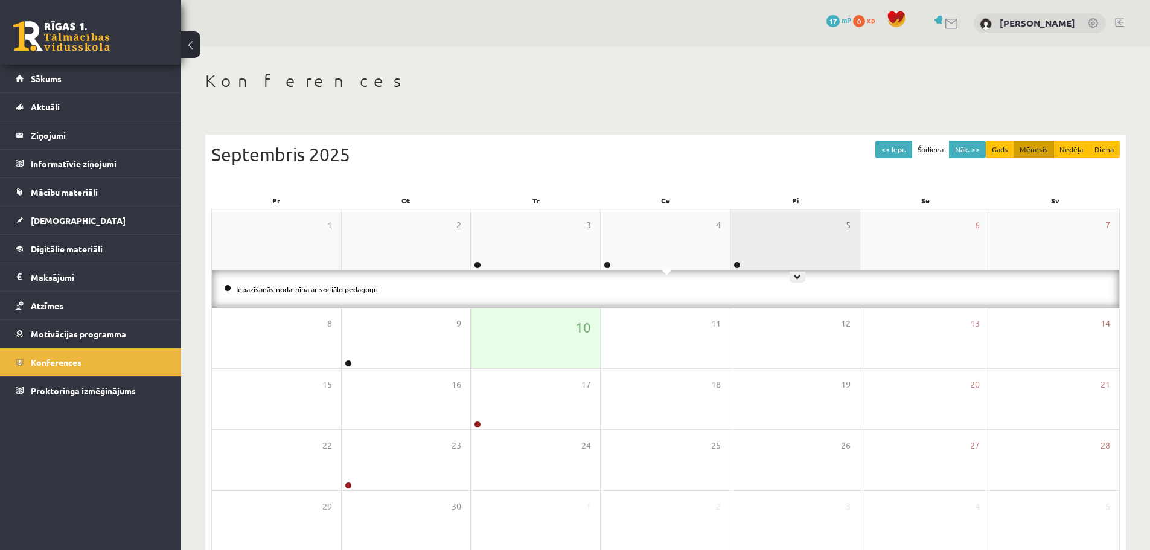
click at [782, 259] on div "5" at bounding box center [794, 239] width 129 height 60
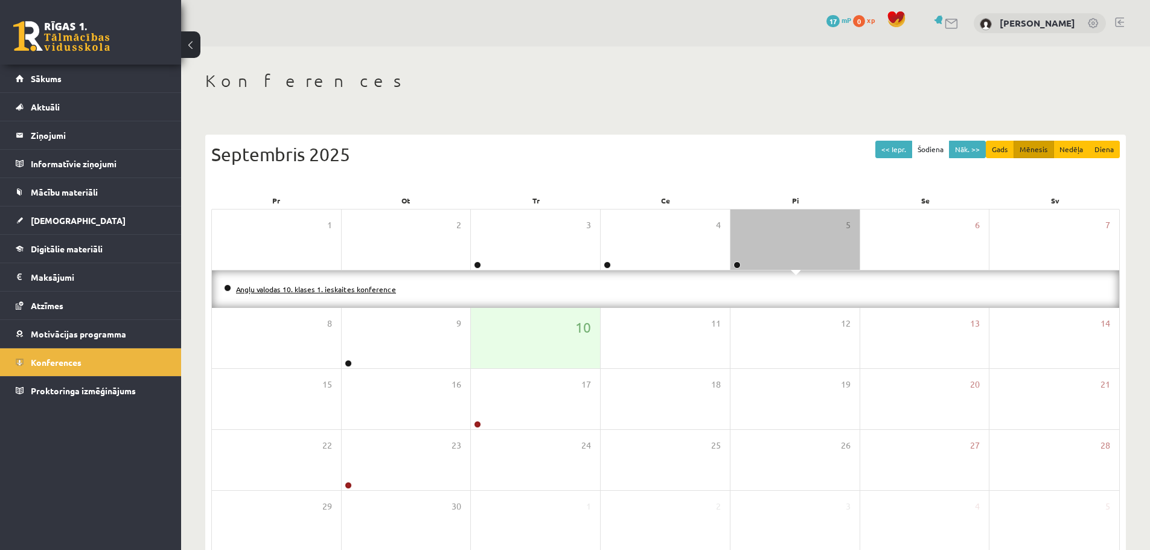
click at [358, 290] on link "Angļu valodas 10. klases 1. ieskaites konference" at bounding box center [316, 289] width 160 height 10
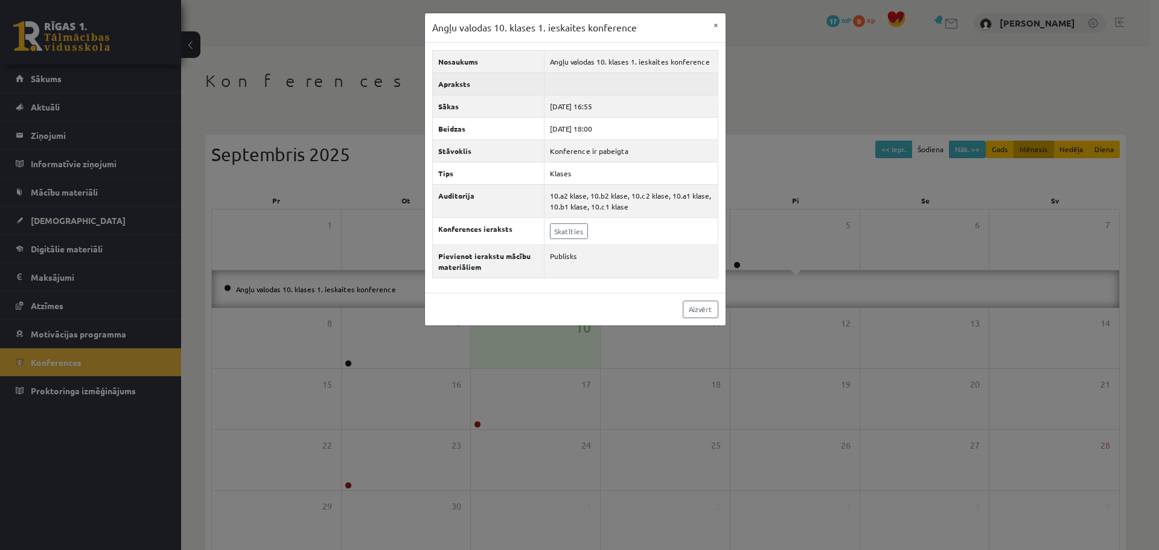
drag, startPoint x: 460, startPoint y: 104, endPoint x: 477, endPoint y: 86, distance: 24.4
click at [462, 101] on th "Sākas" at bounding box center [488, 106] width 112 height 22
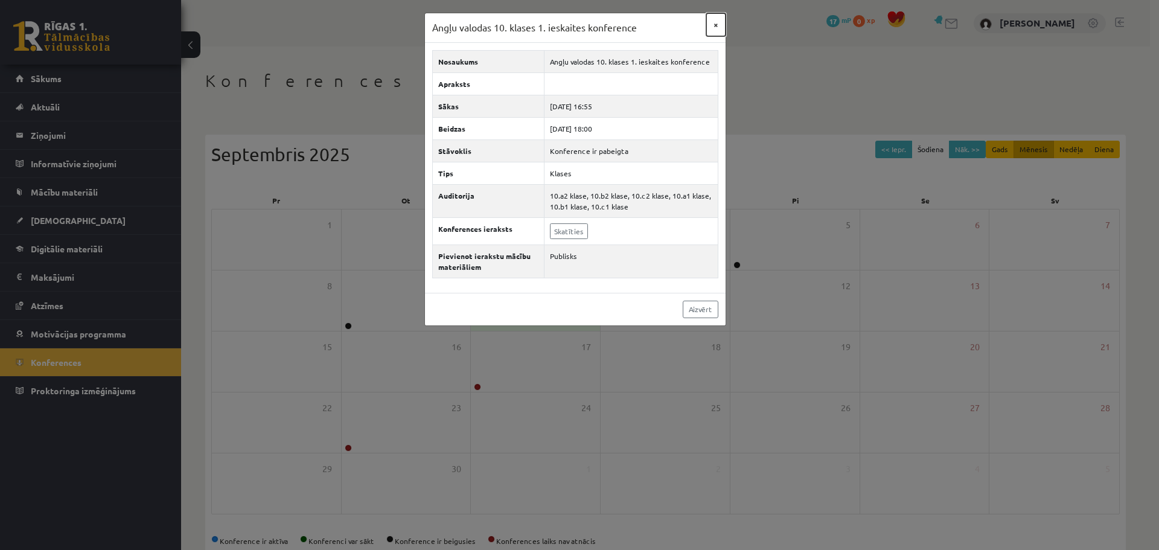
click at [717, 24] on button "×" at bounding box center [715, 24] width 19 height 23
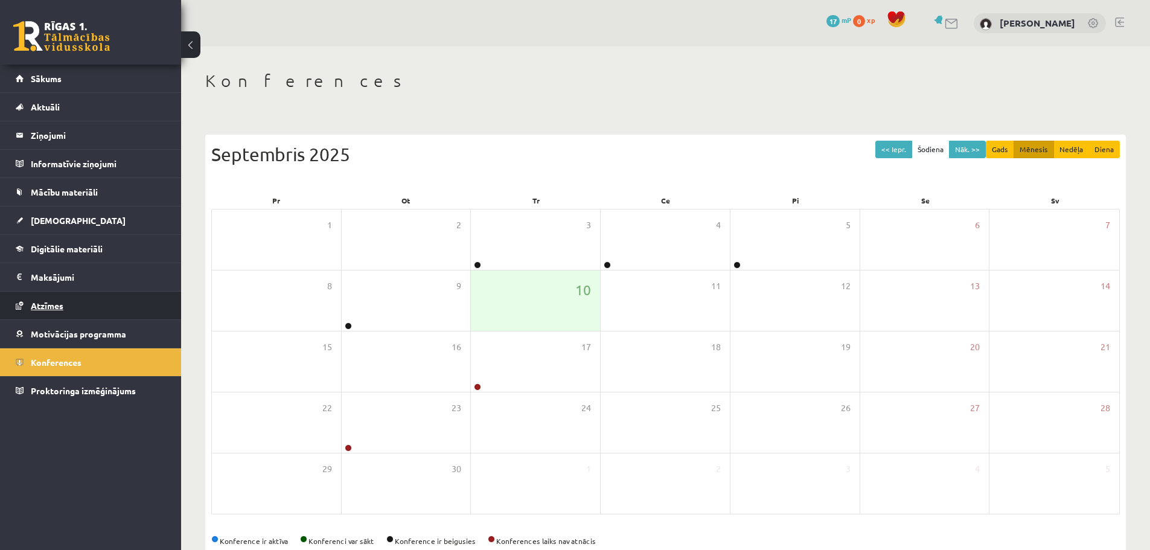
click at [54, 302] on span "Atzīmes" at bounding box center [47, 305] width 33 height 11
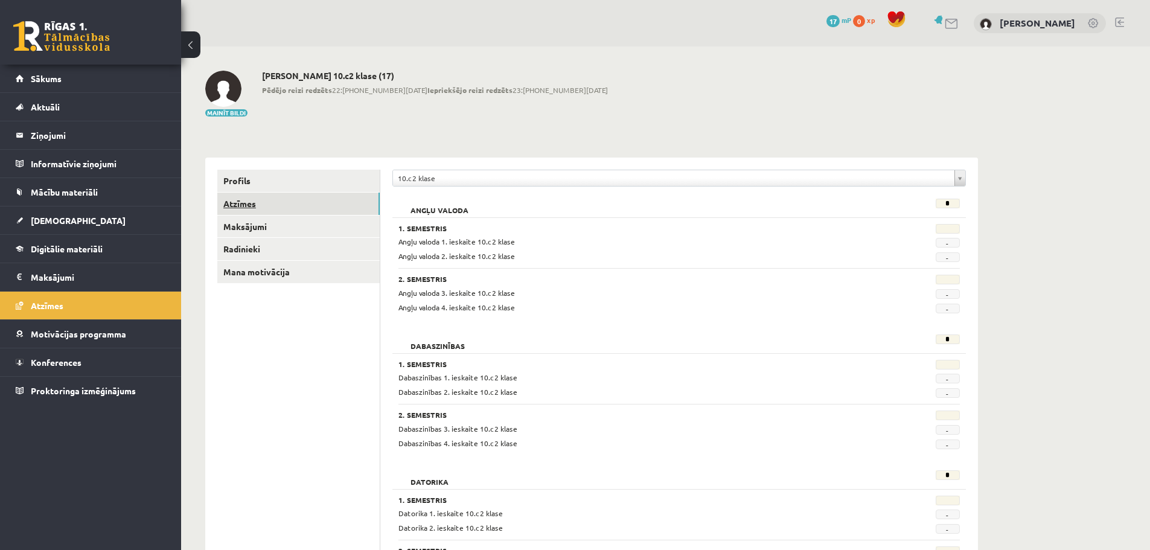
click at [266, 195] on link "Atzīmes" at bounding box center [298, 203] width 162 height 22
